Goal: Task Accomplishment & Management: Manage account settings

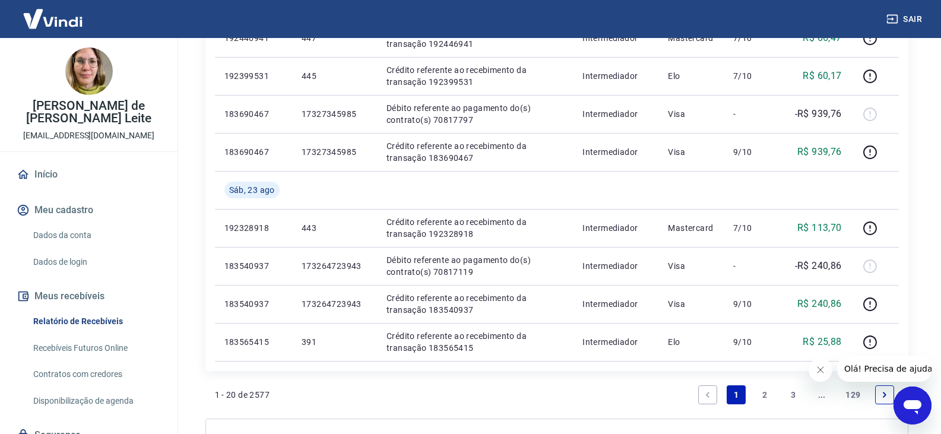
scroll to position [772, 0]
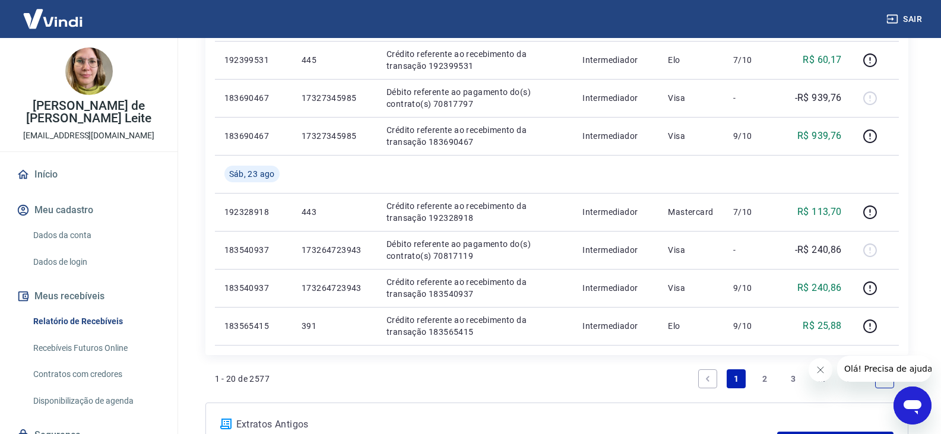
click at [756, 380] on link "2" at bounding box center [764, 378] width 19 height 19
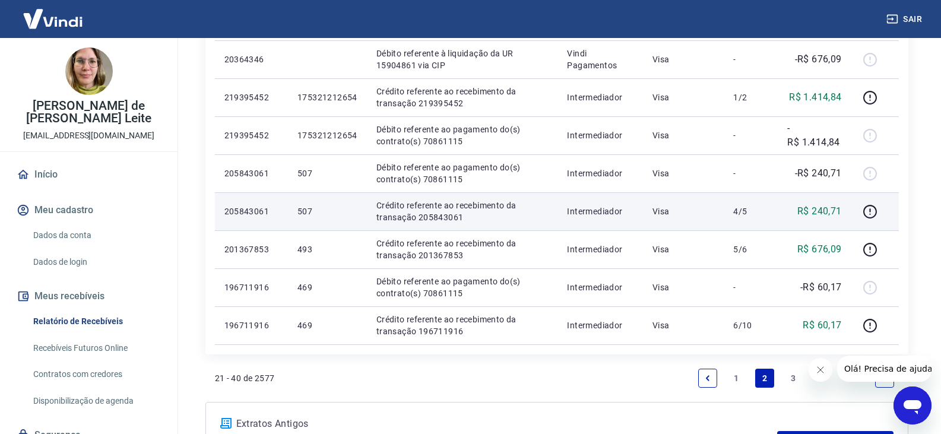
scroll to position [772, 0]
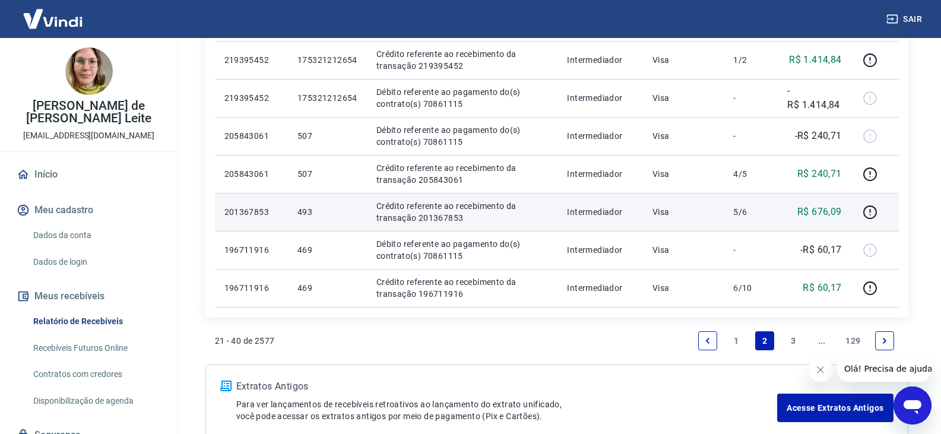
click at [441, 219] on p "Crédito referente ao recebimento da transação 201367853" at bounding box center [462, 212] width 172 height 24
click at [442, 219] on p "Crédito referente ao recebimento da transação 201367853" at bounding box center [462, 212] width 172 height 24
copy p "201367853"
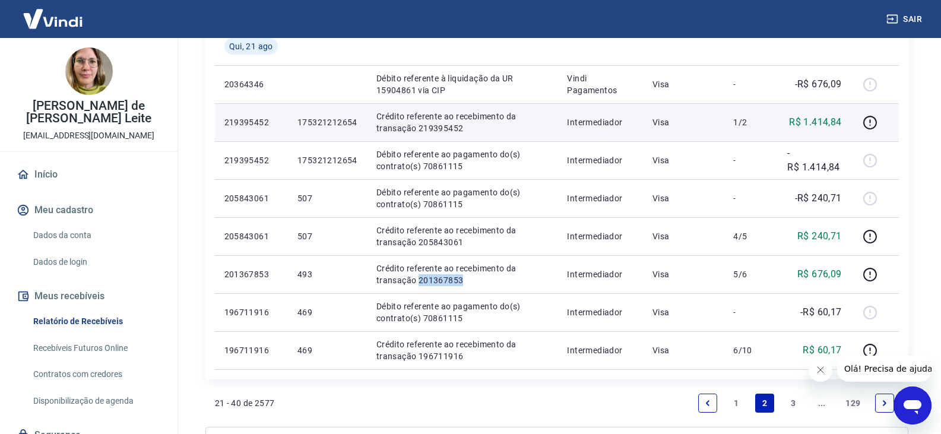
scroll to position [712, 0]
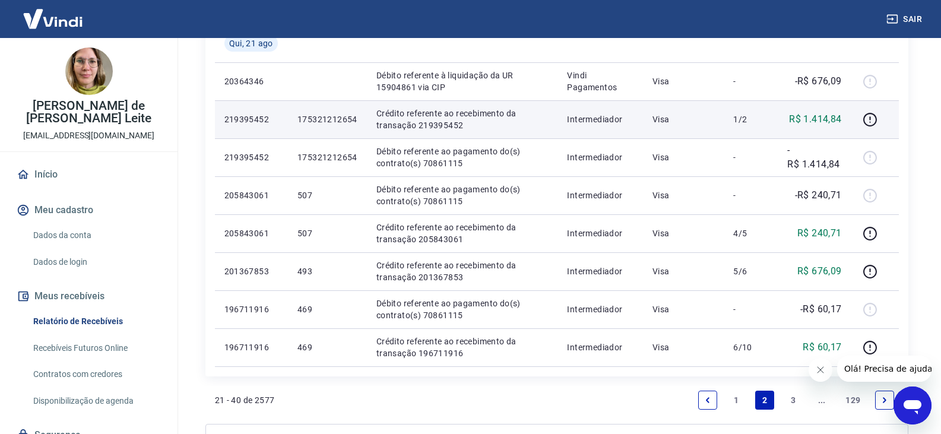
click at [453, 127] on p "Crédito referente ao recebimento da transação 219395452" at bounding box center [462, 119] width 172 height 24
click at [453, 126] on p "Crédito referente ao recebimento da transação 219395452" at bounding box center [462, 119] width 172 height 24
copy p "219395452"
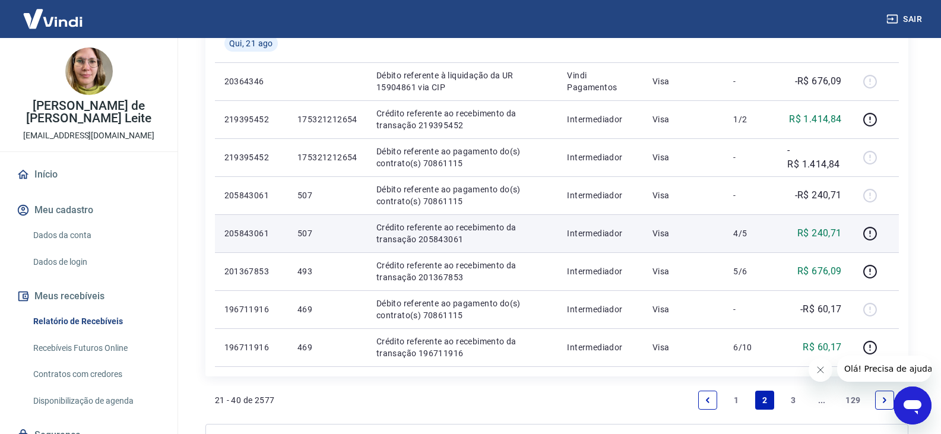
click at [452, 236] on p "Crédito referente ao recebimento da transação 205843061" at bounding box center [462, 233] width 172 height 24
copy p "205843061"
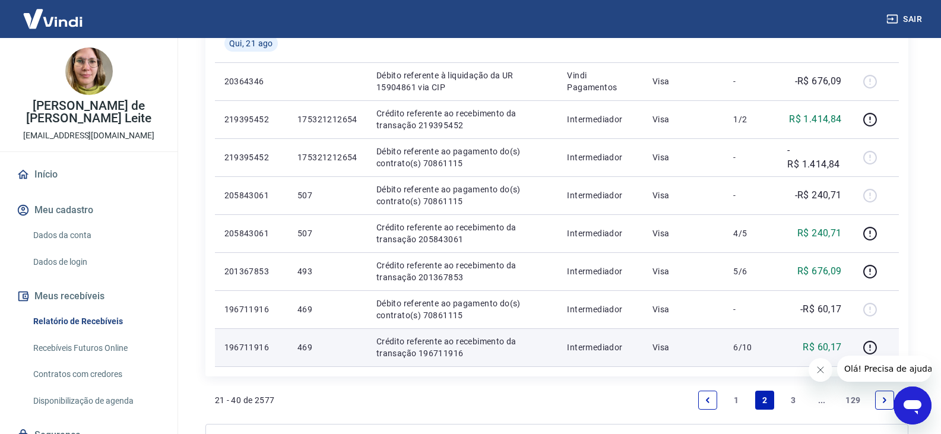
click at [434, 355] on p "Crédito referente ao recebimento da transação 196711916" at bounding box center [462, 347] width 172 height 24
copy p "196711916"
click at [462, 355] on p "Crédito referente ao recebimento da transação 196711916" at bounding box center [462, 347] width 172 height 24
click at [449, 354] on p "Crédito referente ao recebimento da transação 196711916" at bounding box center [462, 347] width 172 height 24
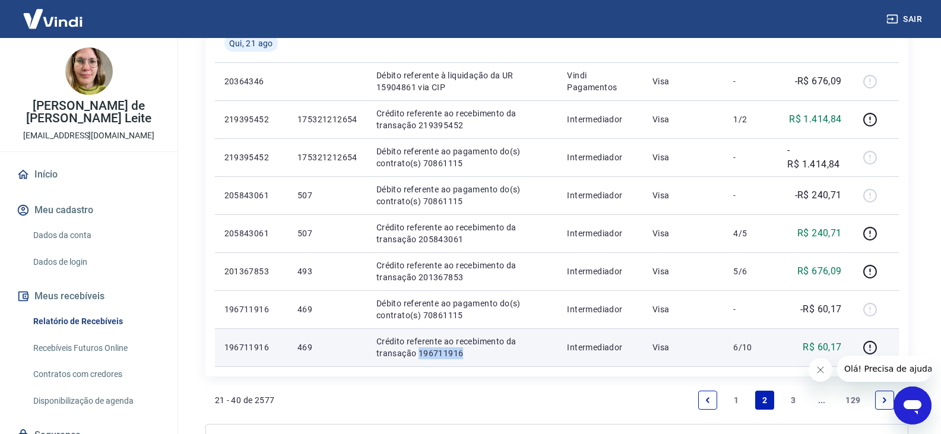
click at [447, 354] on p "Crédito referente ao recebimento da transação 196711916" at bounding box center [462, 347] width 172 height 24
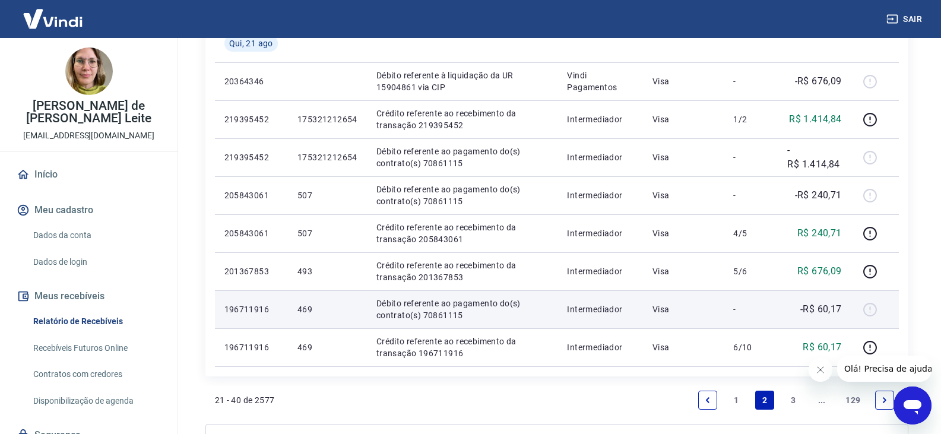
click at [437, 316] on p "Débito referente ao pagamento do(s) contrato(s) 70861115" at bounding box center [462, 309] width 172 height 24
click at [439, 312] on p "Débito referente ao pagamento do(s) contrato(s) 70861115" at bounding box center [462, 309] width 172 height 24
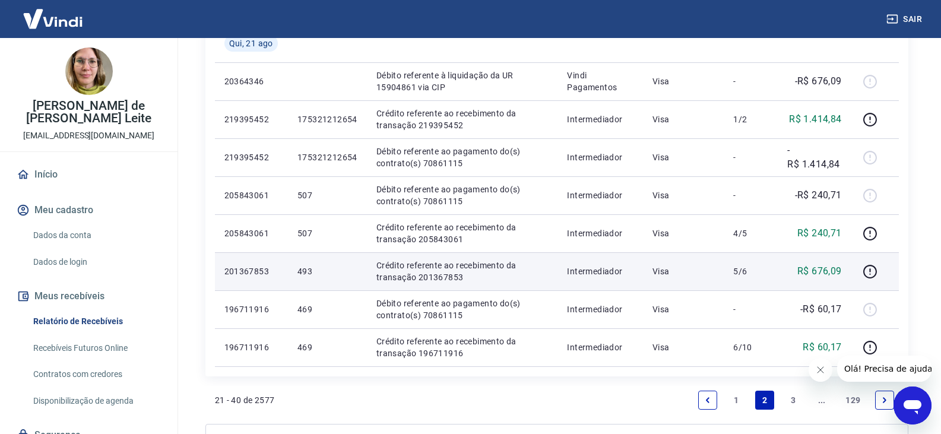
click at [447, 277] on p "Crédito referente ao recebimento da transação 201367853" at bounding box center [462, 271] width 172 height 24
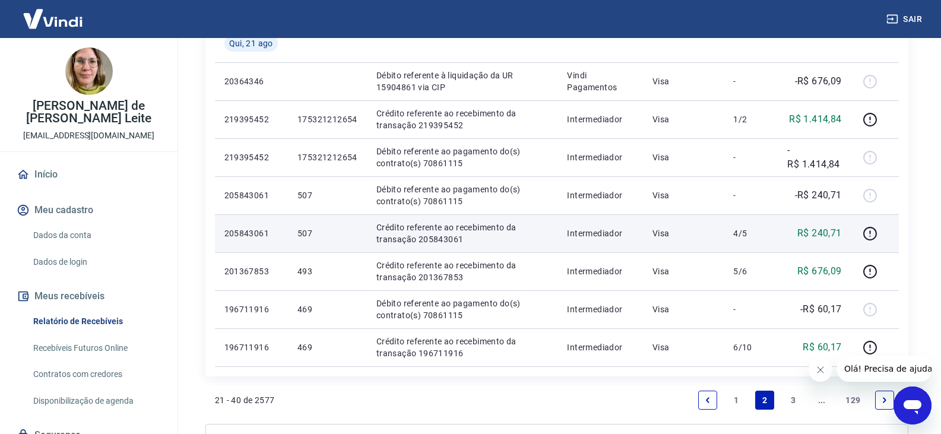
click at [449, 237] on p "Crédito referente ao recebimento da transação 205843061" at bounding box center [462, 233] width 172 height 24
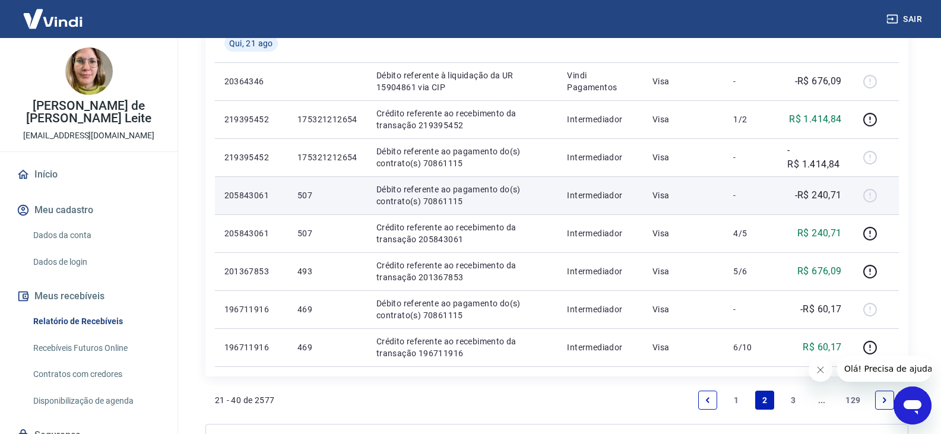
click at [445, 202] on p "Débito referente ao pagamento do(s) contrato(s) 70861115" at bounding box center [462, 195] width 172 height 24
click at [452, 202] on p "Débito referente ao pagamento do(s) contrato(s) 70861115" at bounding box center [462, 195] width 172 height 24
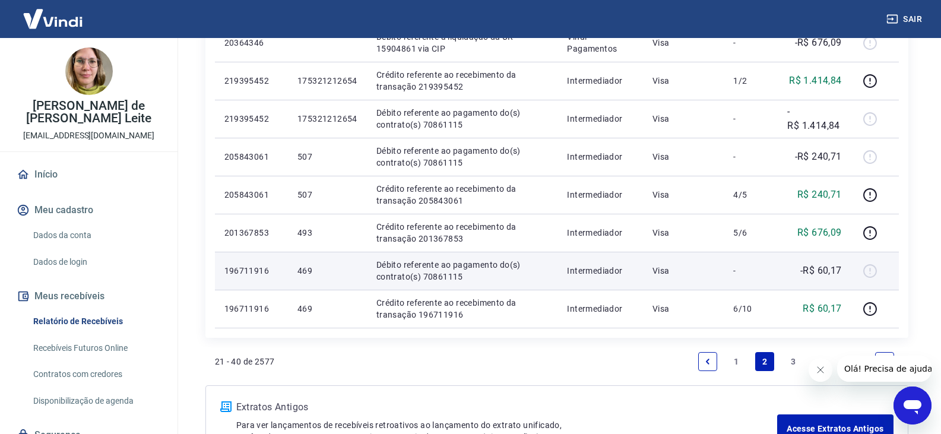
scroll to position [840, 0]
